Goal: Task Accomplishment & Management: Manage account settings

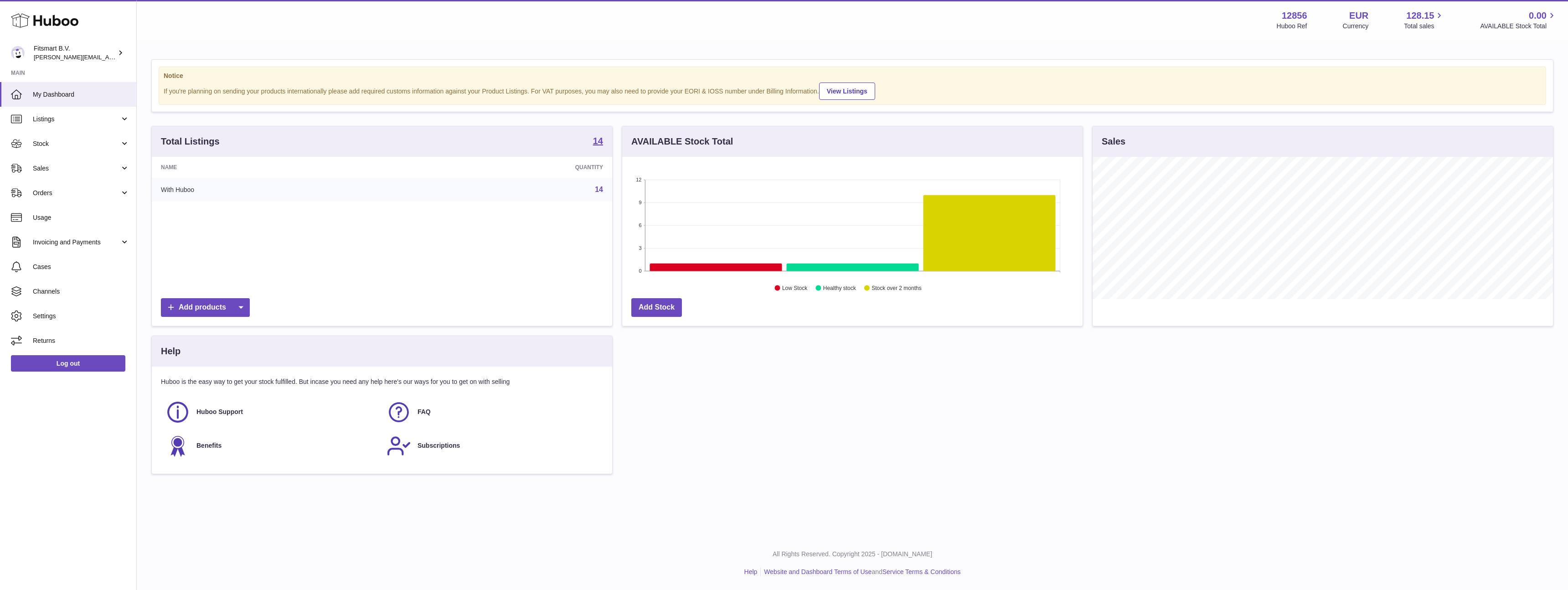
scroll to position [142, 460]
click at [44, 244] on span "Invoicing and Payments" at bounding box center [76, 242] width 87 height 9
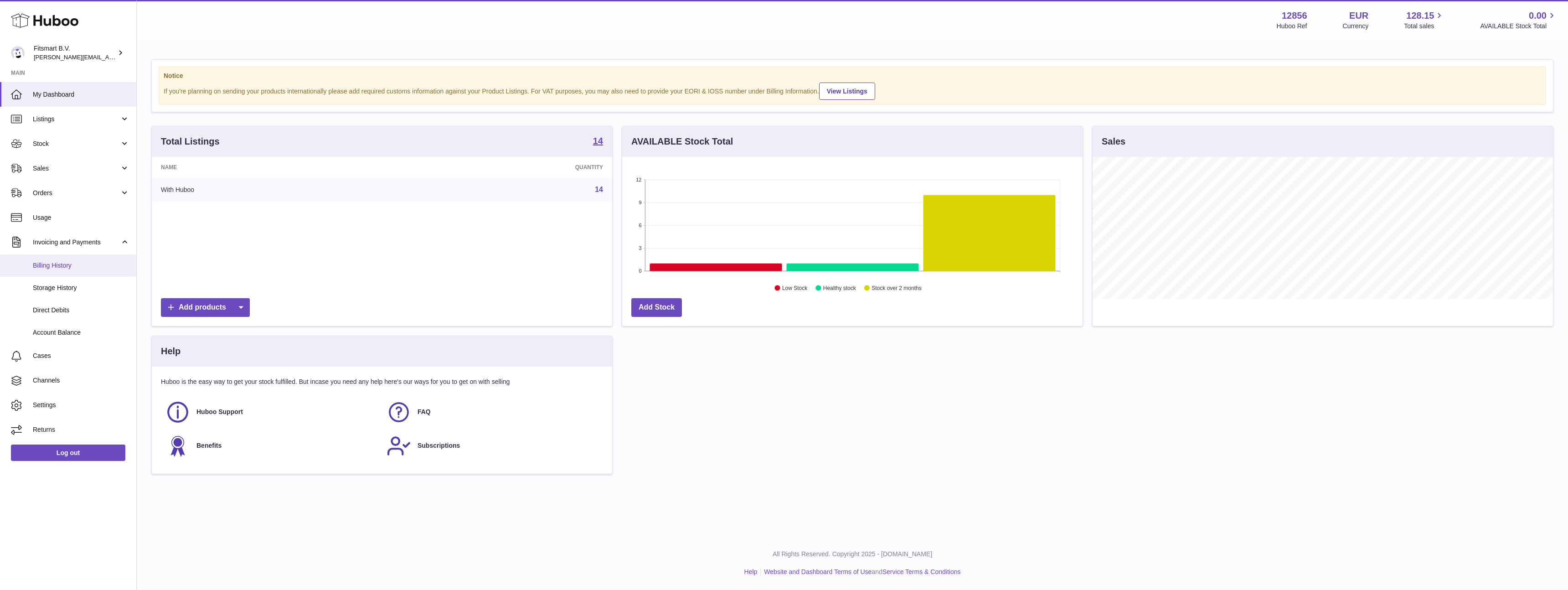
click at [44, 272] on link "Billing History" at bounding box center [68, 265] width 136 height 23
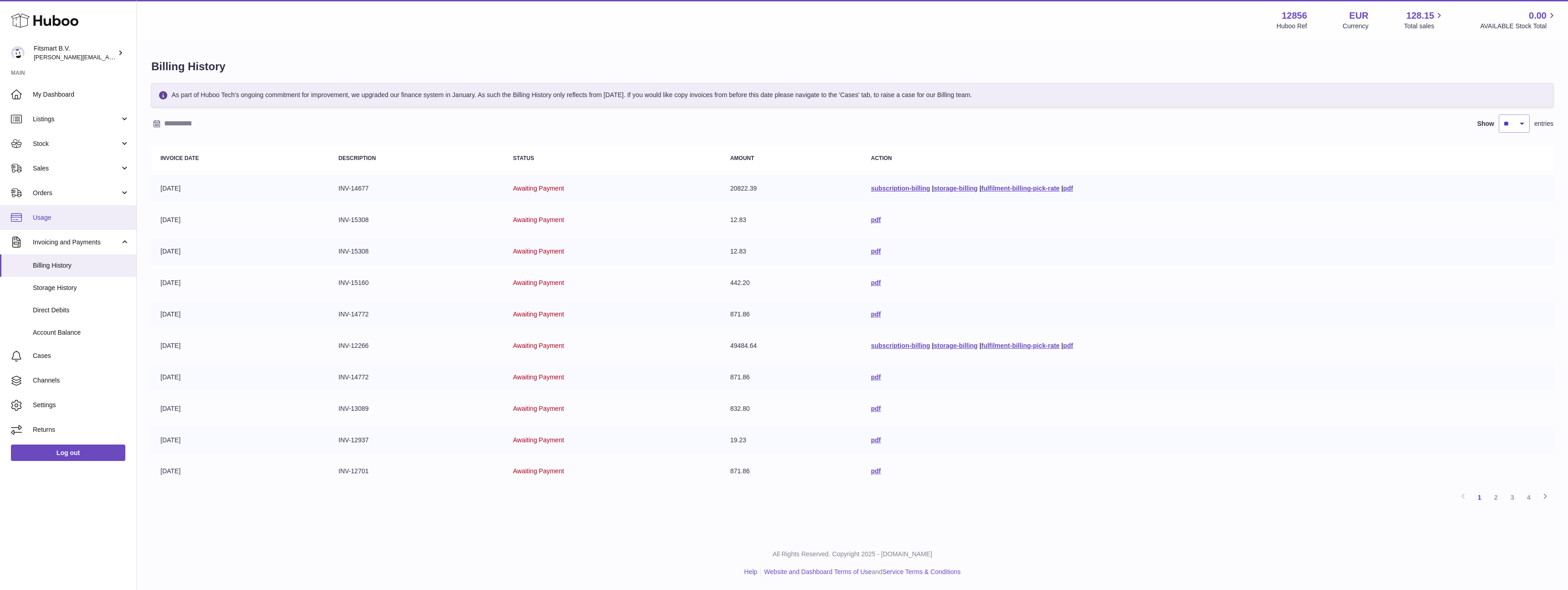
click at [44, 217] on span "Usage" at bounding box center [81, 217] width 97 height 9
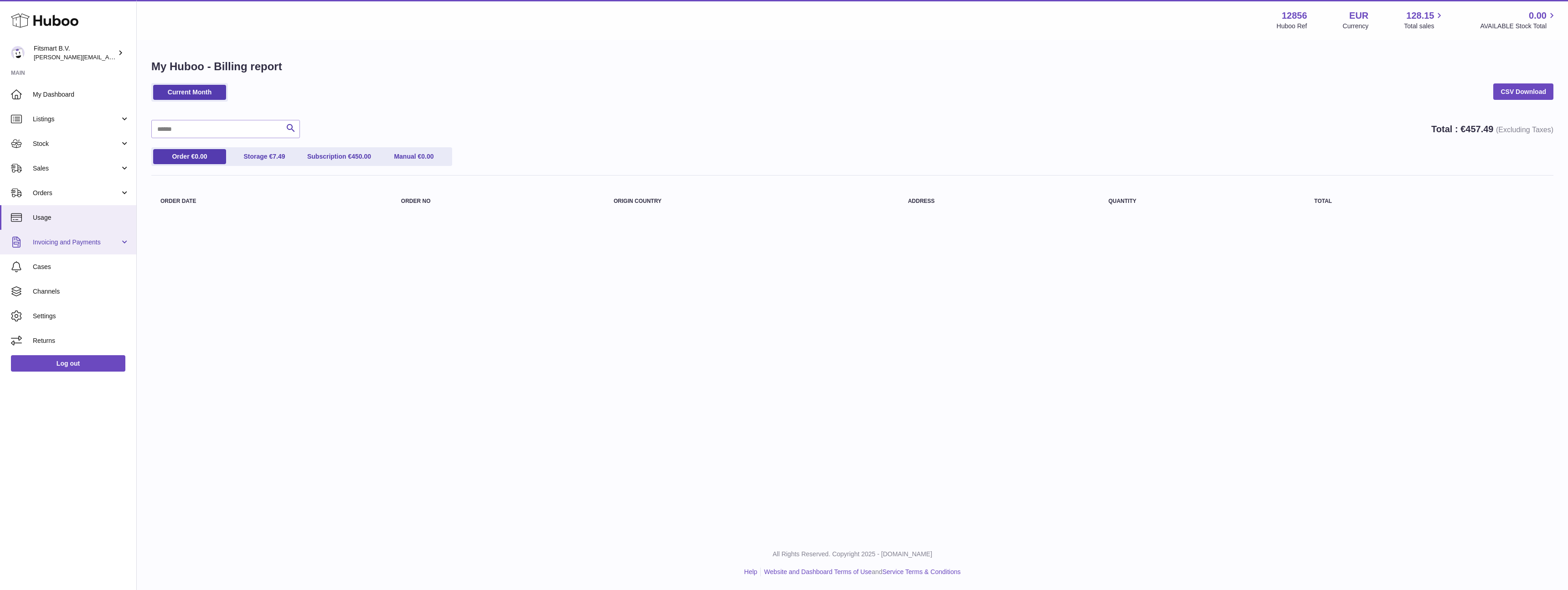
click at [42, 237] on link "Invoicing and Payments" at bounding box center [68, 242] width 136 height 24
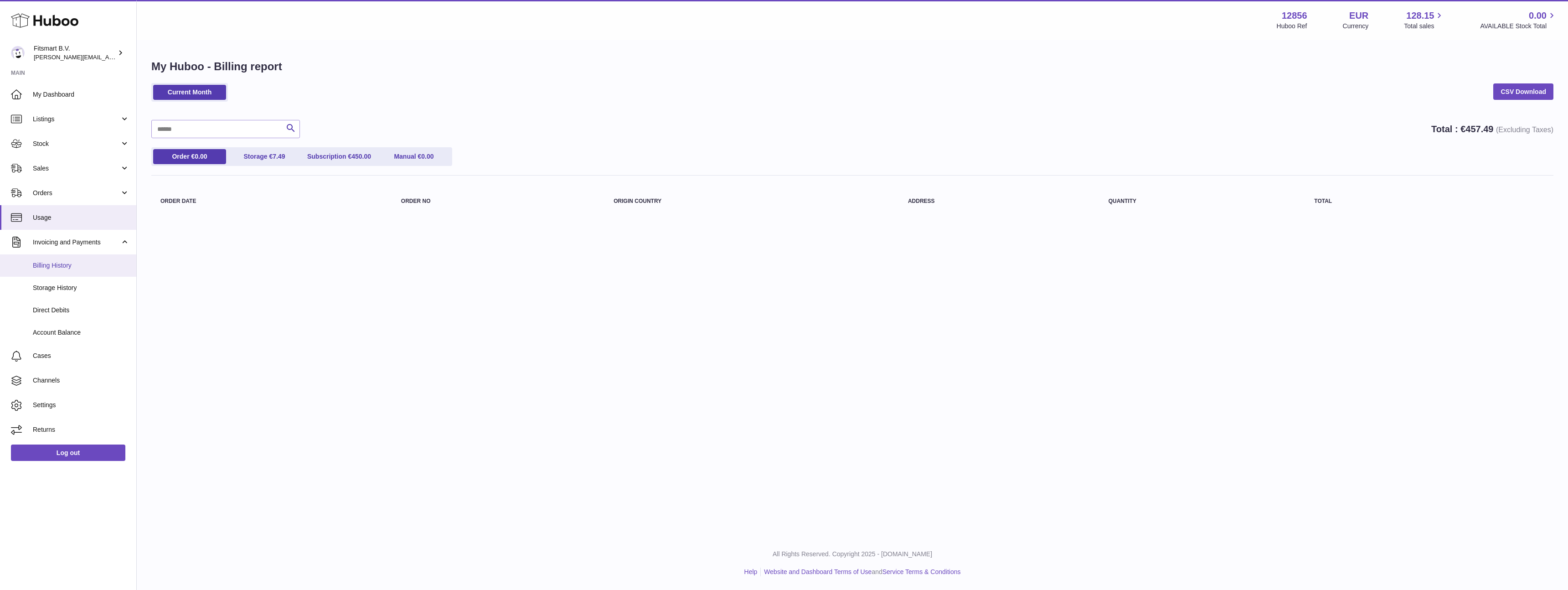
click at [38, 262] on span "Billing History" at bounding box center [81, 265] width 97 height 9
